Goal: Information Seeking & Learning: Learn about a topic

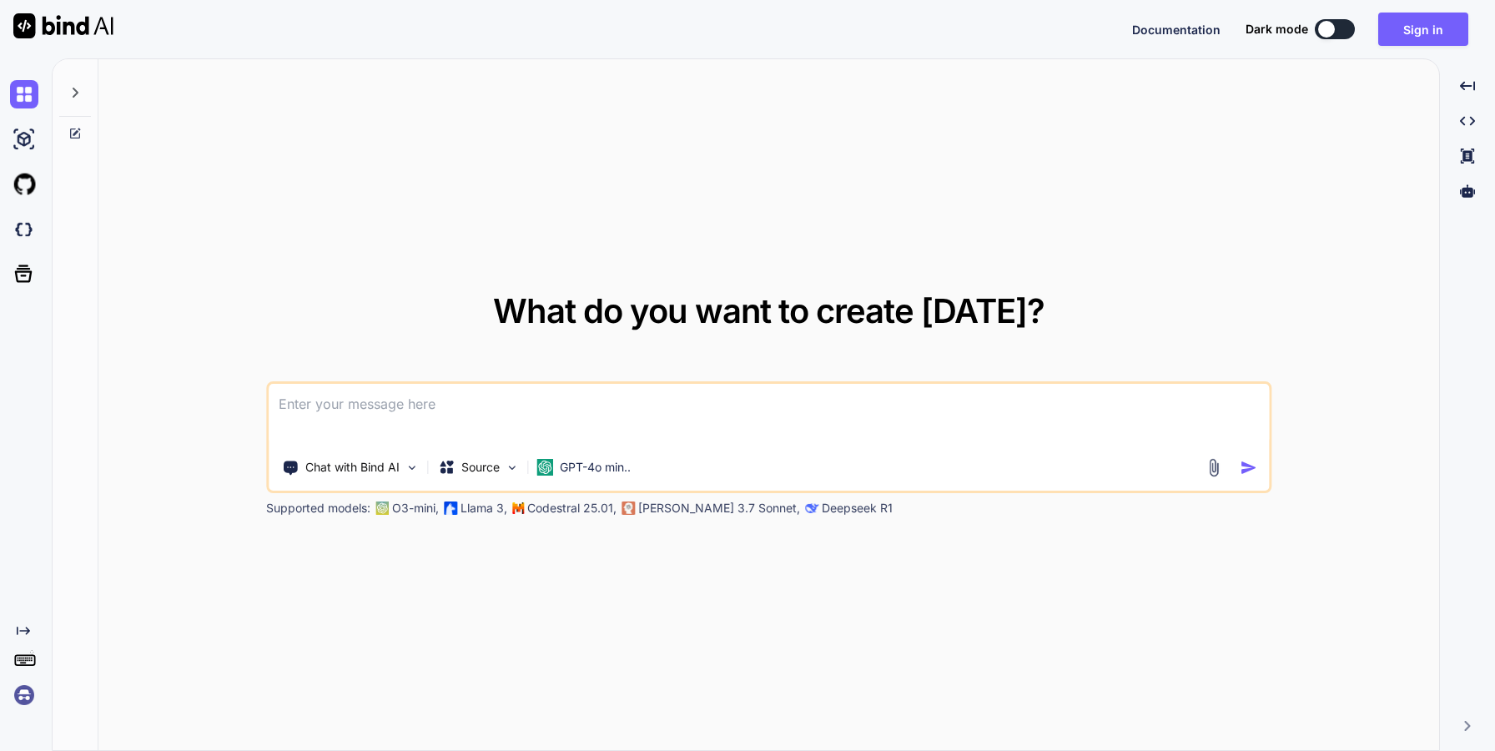
click at [518, 427] on textarea at bounding box center [769, 415] width 1001 height 62
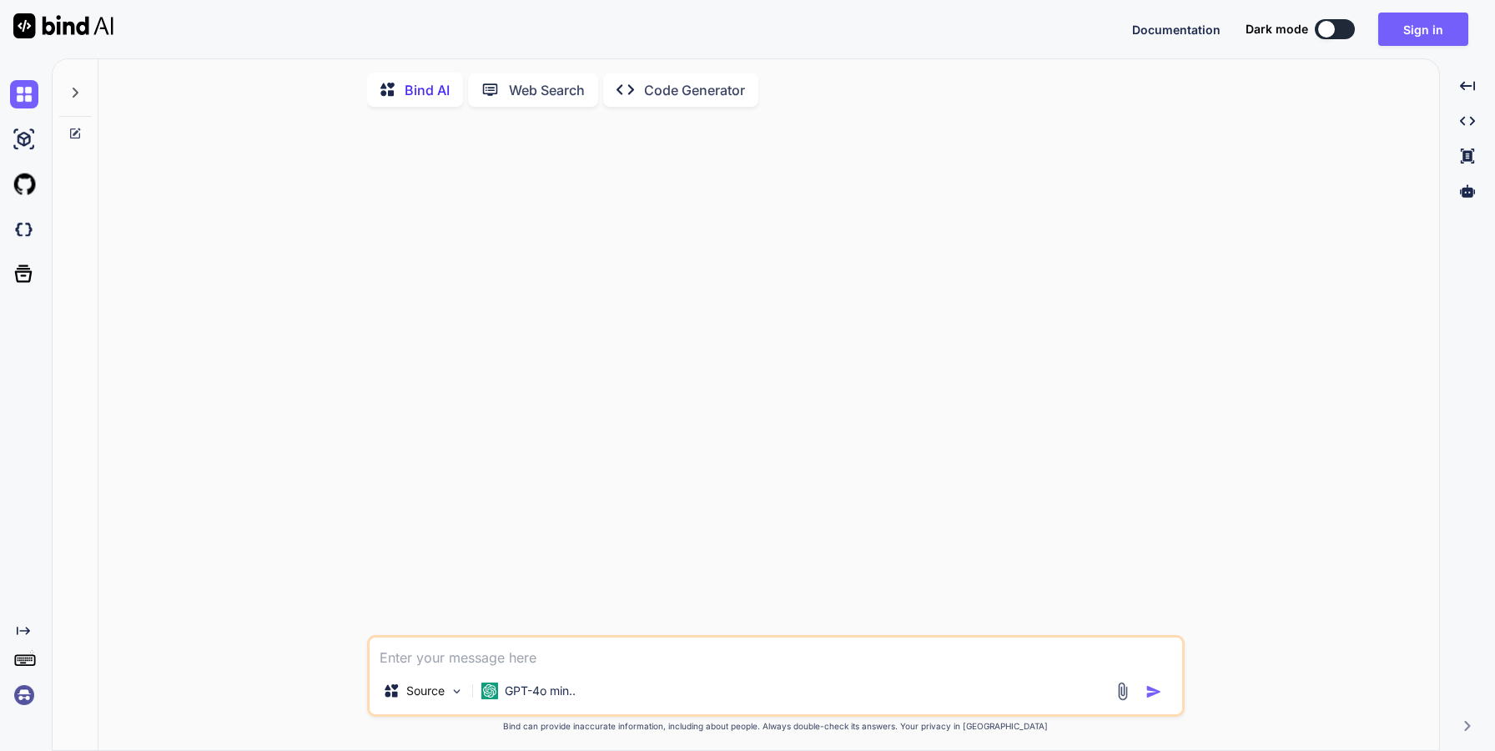
type textarea "x"
click at [708, 655] on textarea at bounding box center [776, 653] width 813 height 30
type textarea "W"
type textarea "x"
type textarea "Wh"
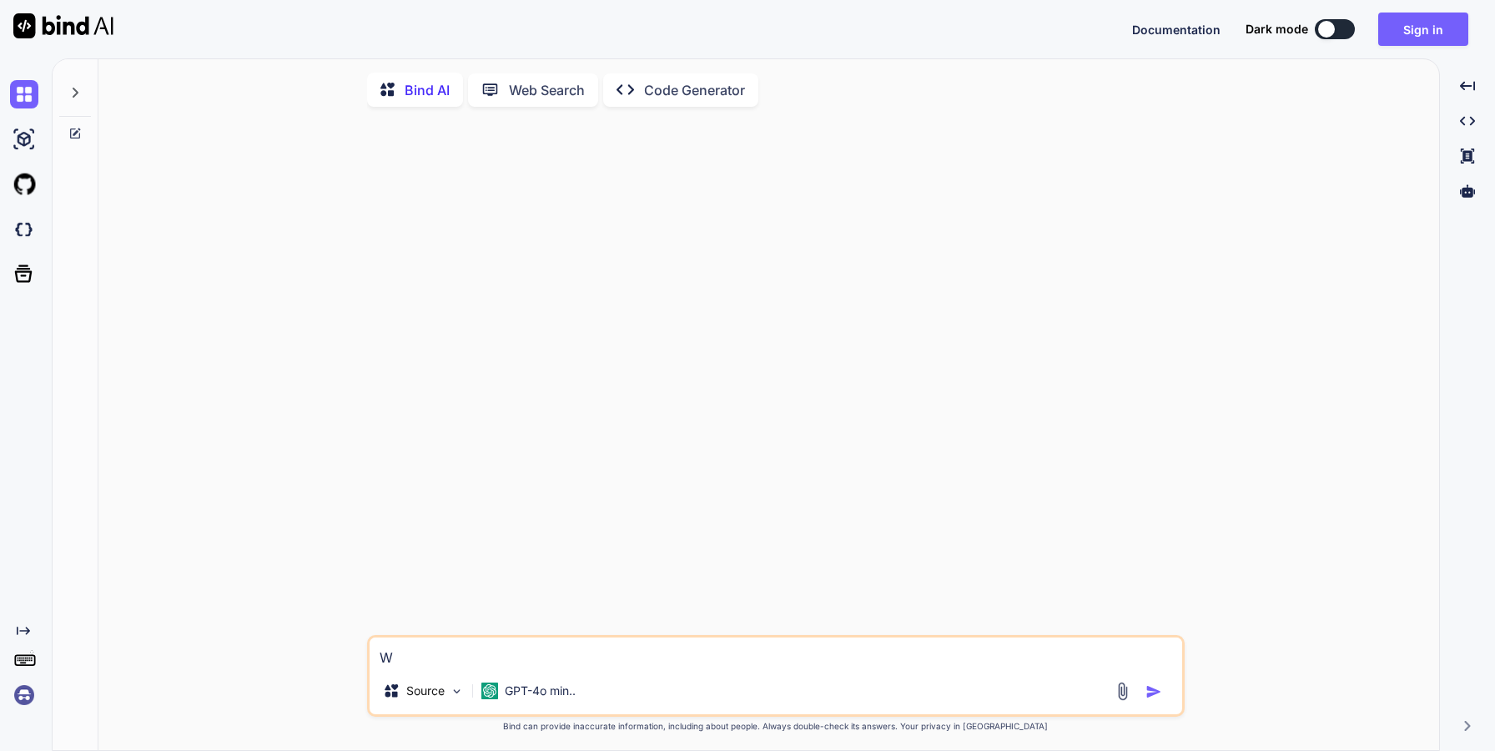
type textarea "x"
type textarea "Wha"
type textarea "x"
type textarea "What"
type textarea "x"
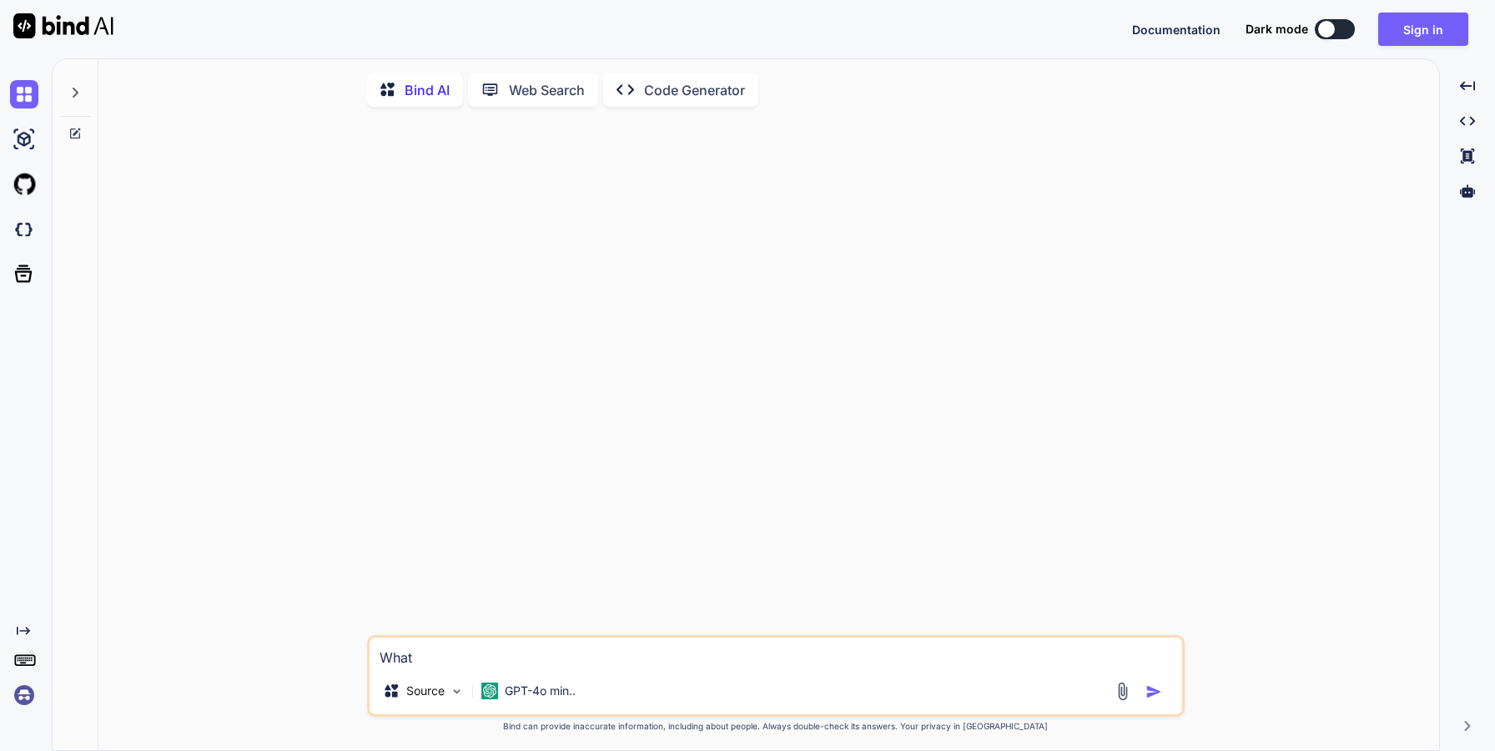
type textarea "What"
type textarea "x"
type textarea "What i"
type textarea "x"
type textarea "What is"
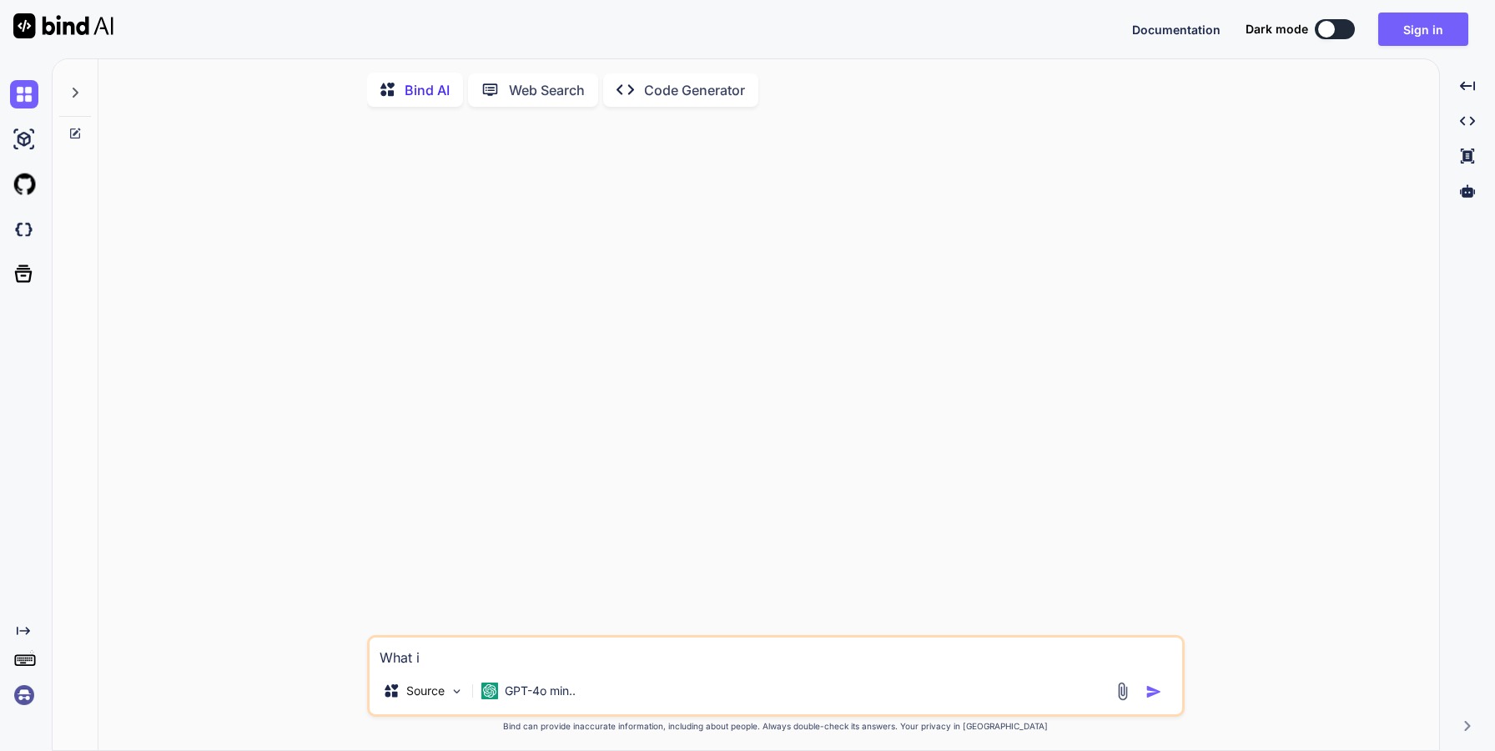
type textarea "x"
type textarea "What is"
type textarea "x"
type textarea "What is g"
type textarea "x"
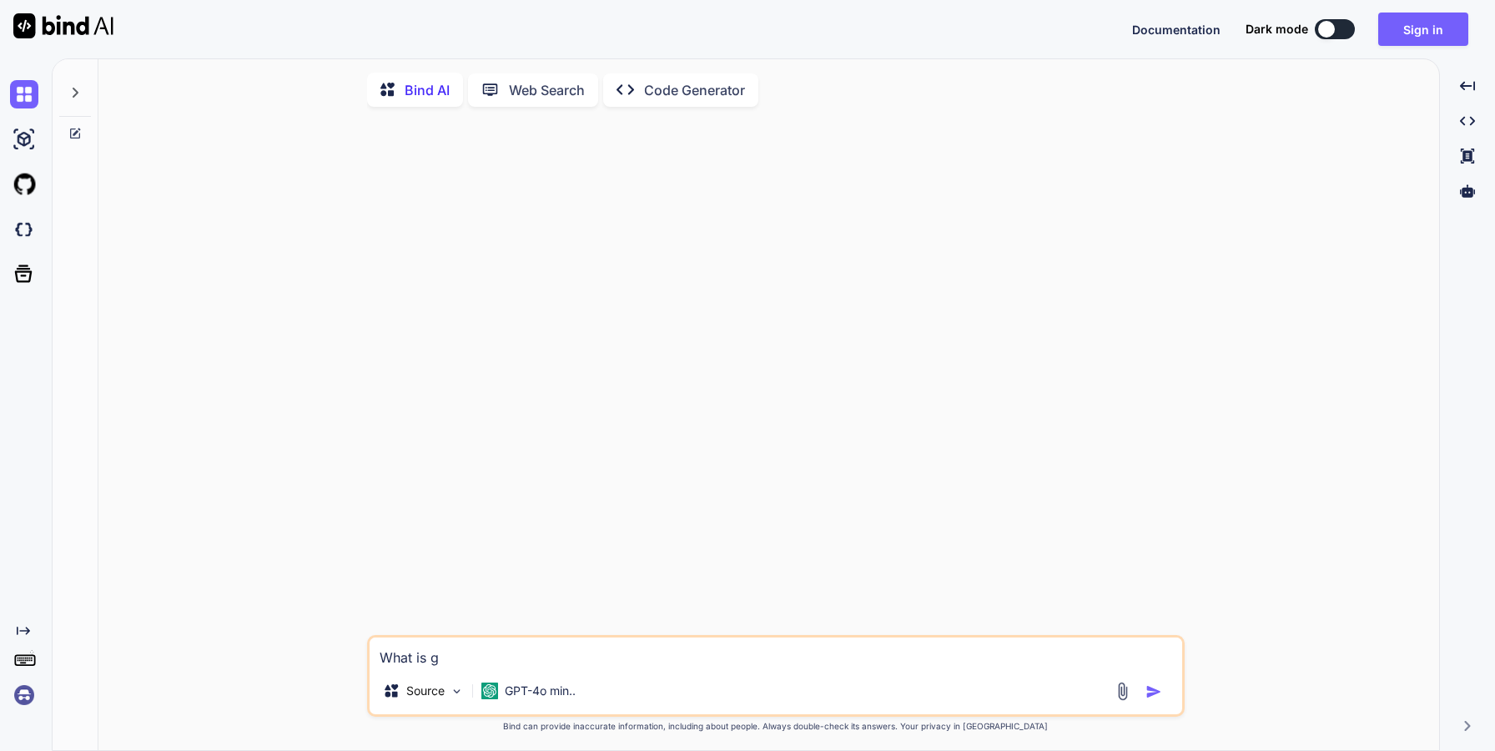
type textarea "What is ge"
type textarea "x"
type textarea "What is gen"
type textarea "x"
type textarea "What is gene"
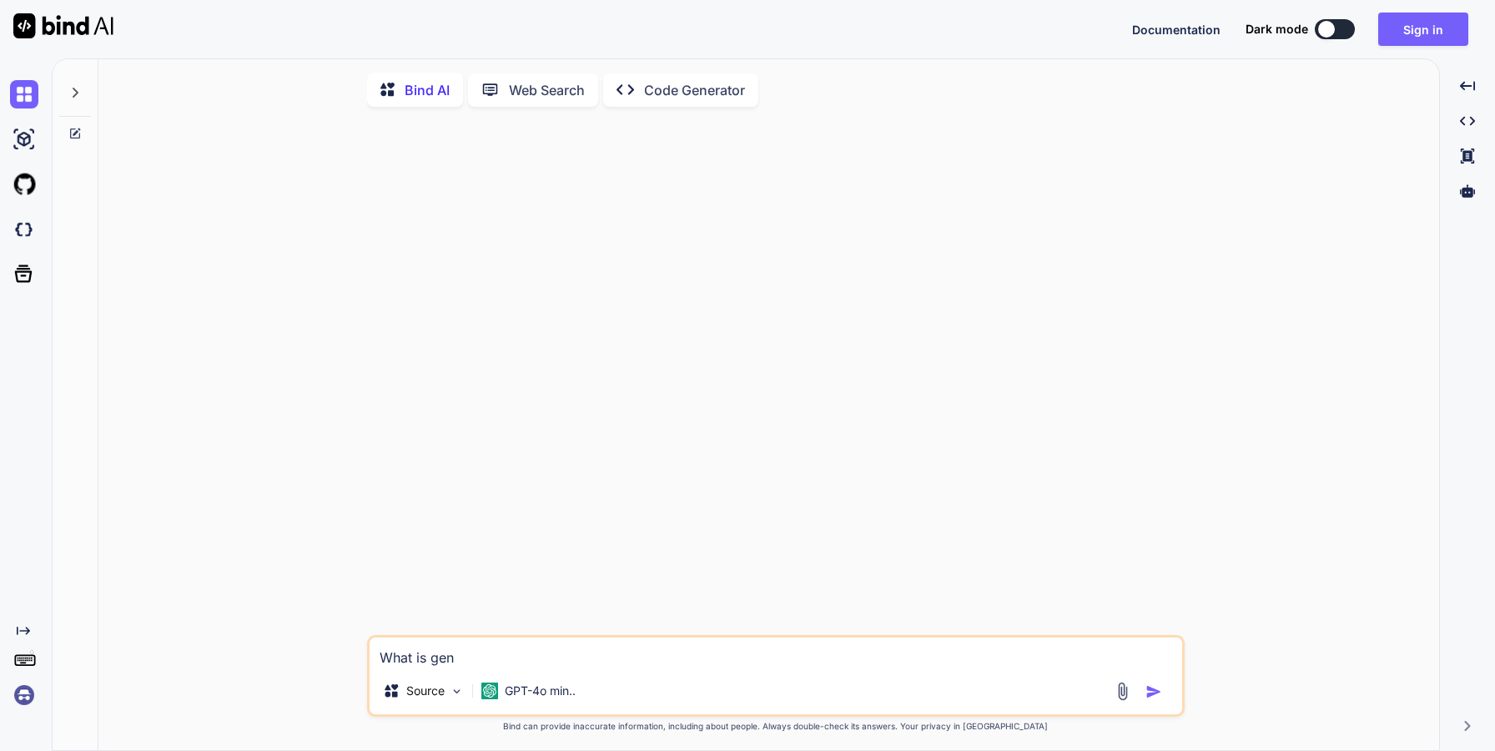
type textarea "x"
type textarea "What is gener"
type textarea "x"
type textarea "What is genera"
type textarea "x"
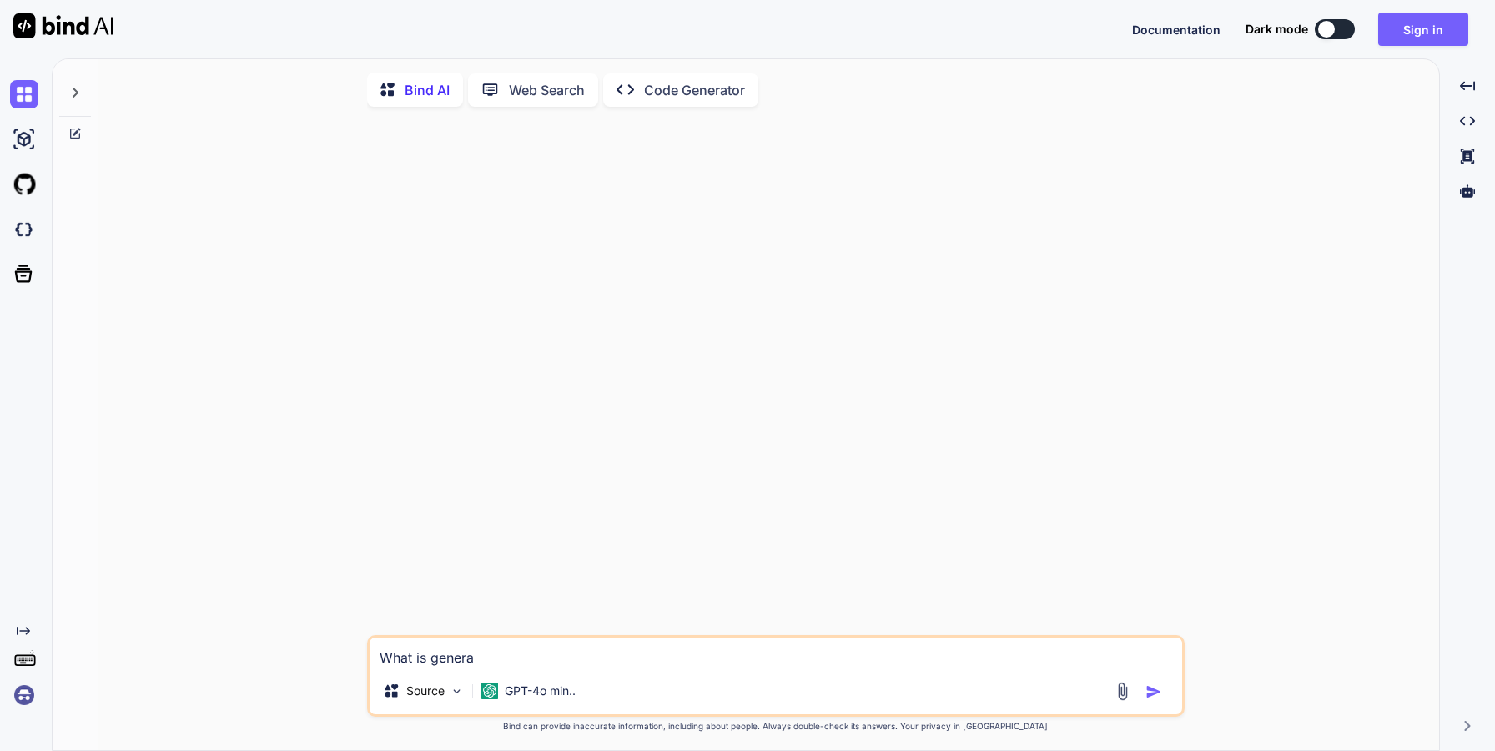
type textarea "What is generat"
type textarea "x"
type textarea "What is generati"
type textarea "x"
type textarea "What is generativ"
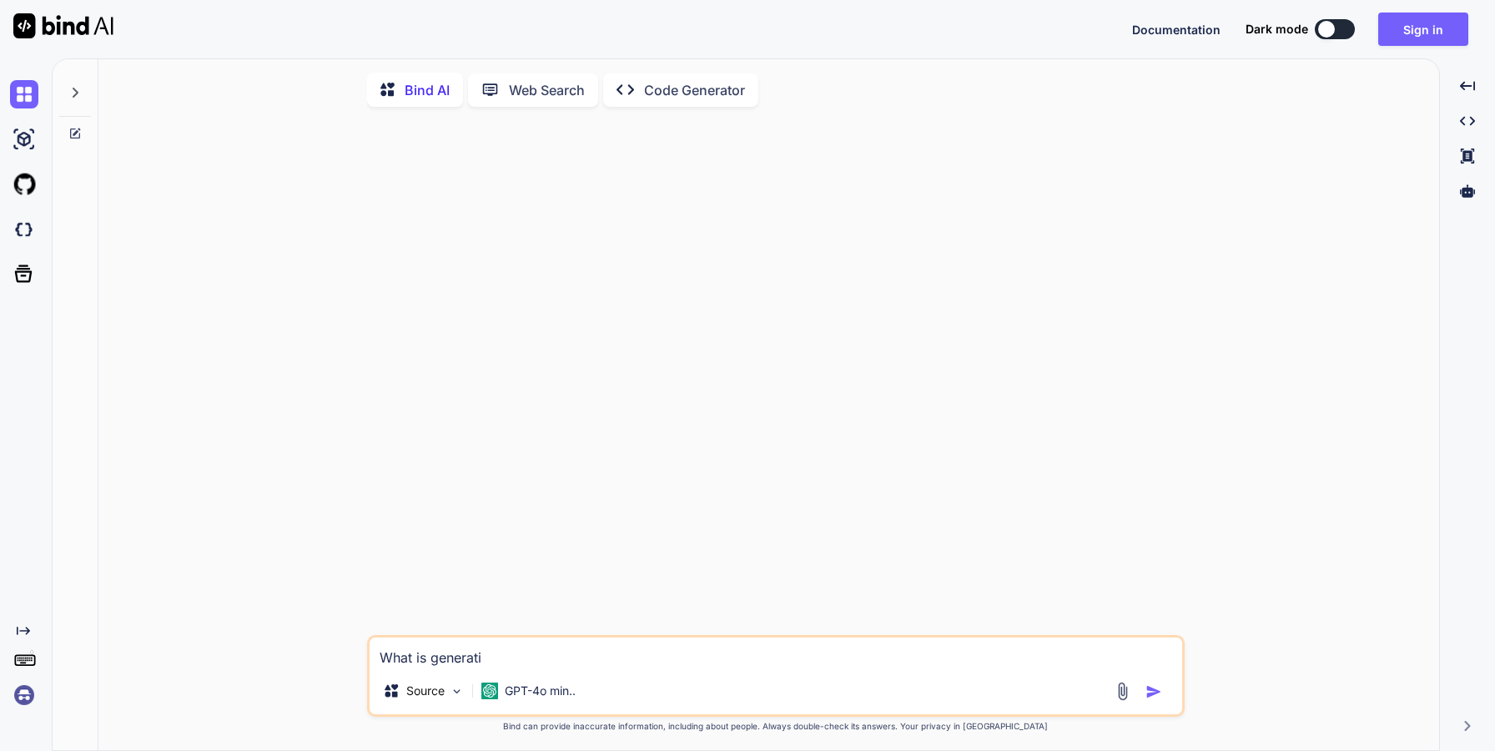
type textarea "x"
type textarea "What is generative"
type textarea "x"
type textarea "What is generative"
type textarea "x"
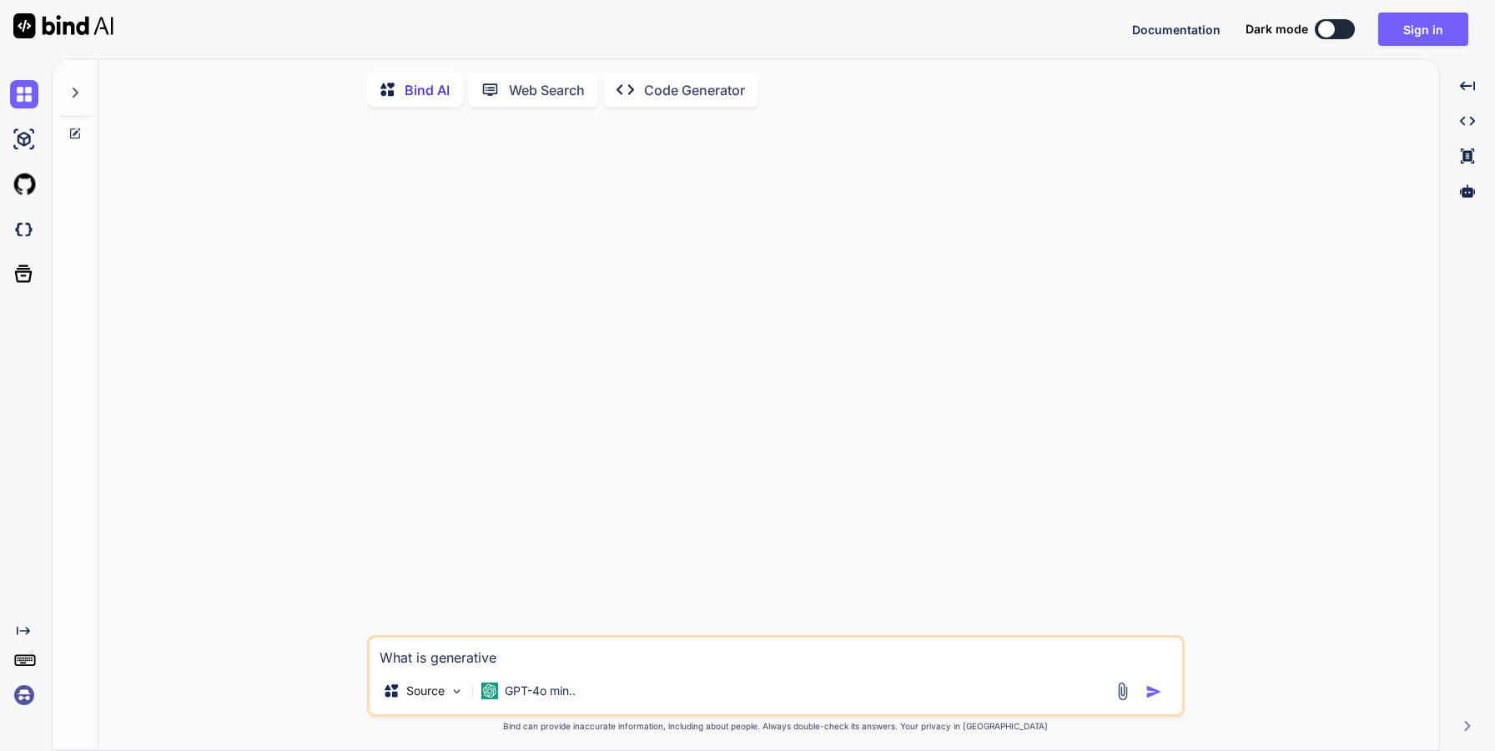
type textarea "What is generative A"
type textarea "x"
type textarea "What is generative AI"
type textarea "x"
type textarea "What is generative AI?"
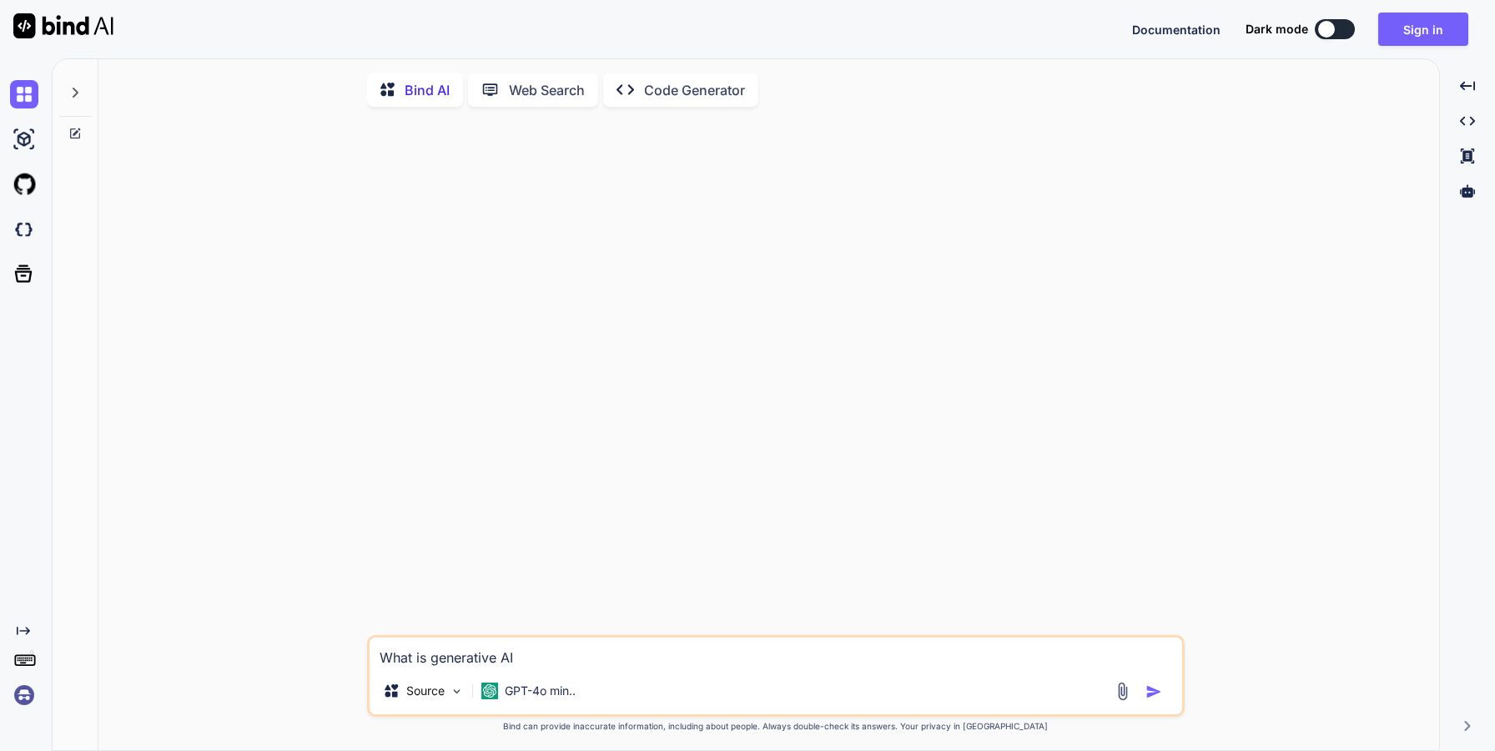
type textarea "x"
type textarea "What is generative AI?"
click at [1146, 699] on img "button" at bounding box center [1154, 691] width 17 height 17
type textarea "x"
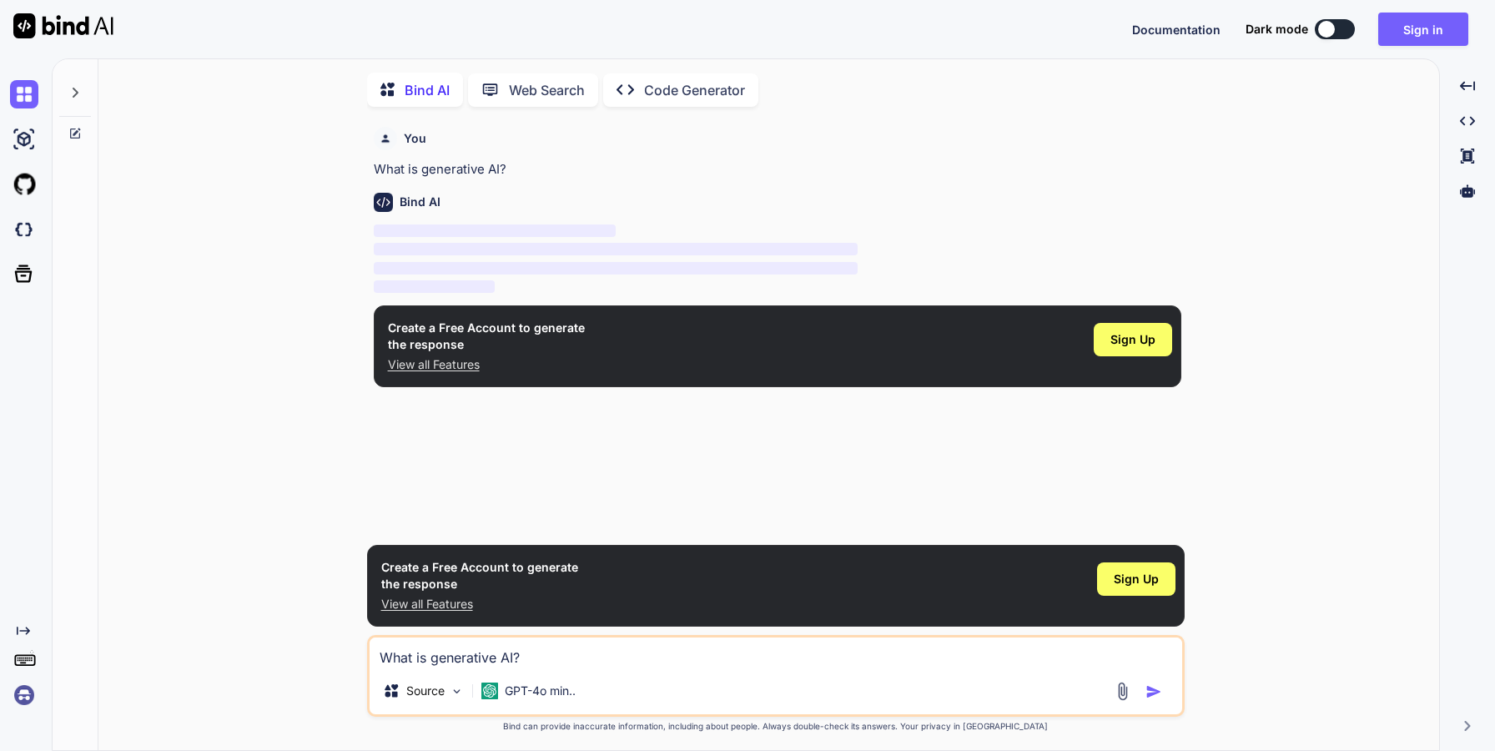
scroll to position [7, 0]
